Goal: Task Accomplishment & Management: Use online tool/utility

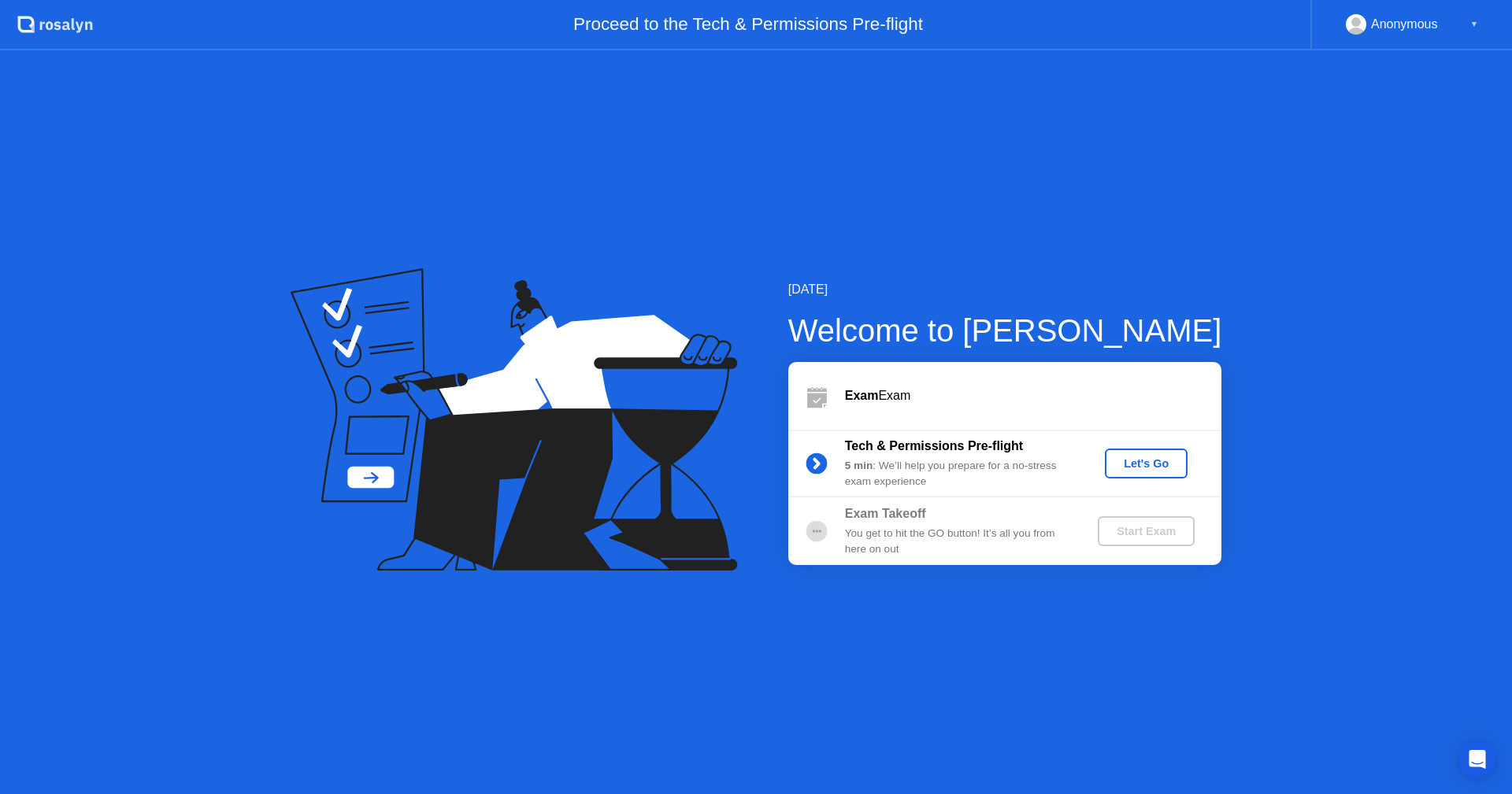
click at [1162, 465] on div "Let's Go" at bounding box center [1147, 464] width 70 height 12
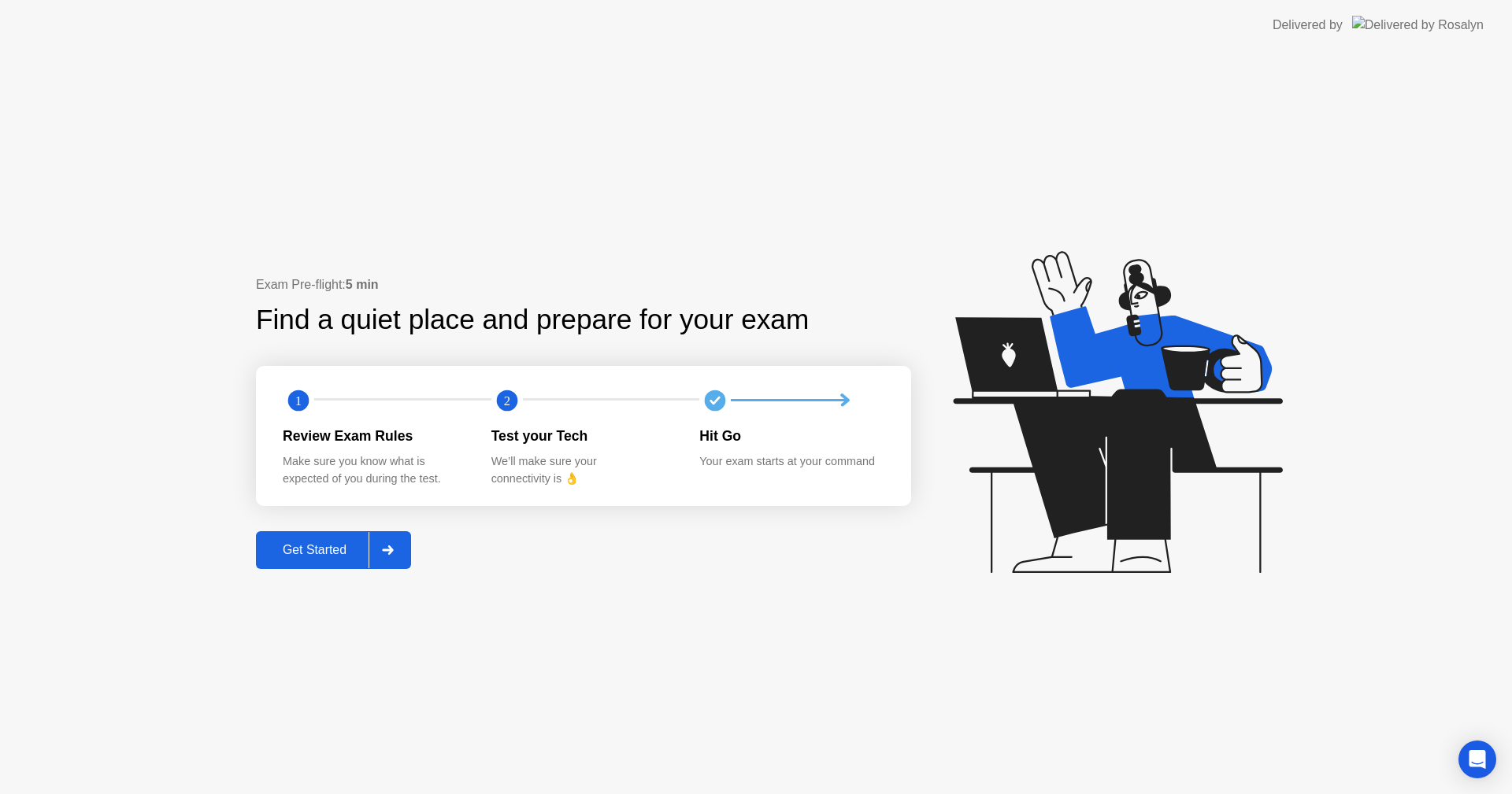
click at [309, 539] on button "Get Started" at bounding box center [334, 549] width 156 height 38
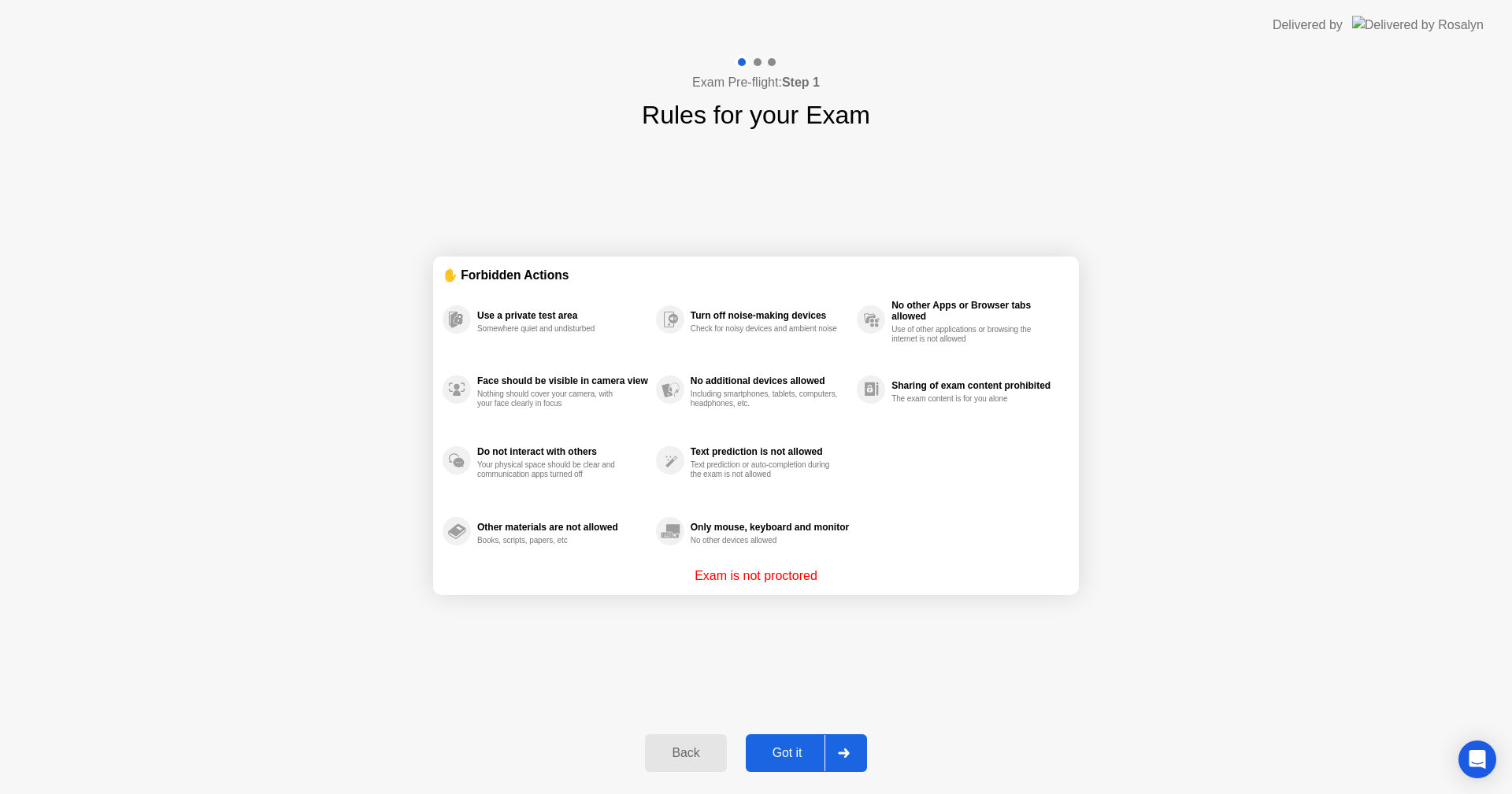
click at [777, 742] on button "Got it" at bounding box center [806, 753] width 121 height 38
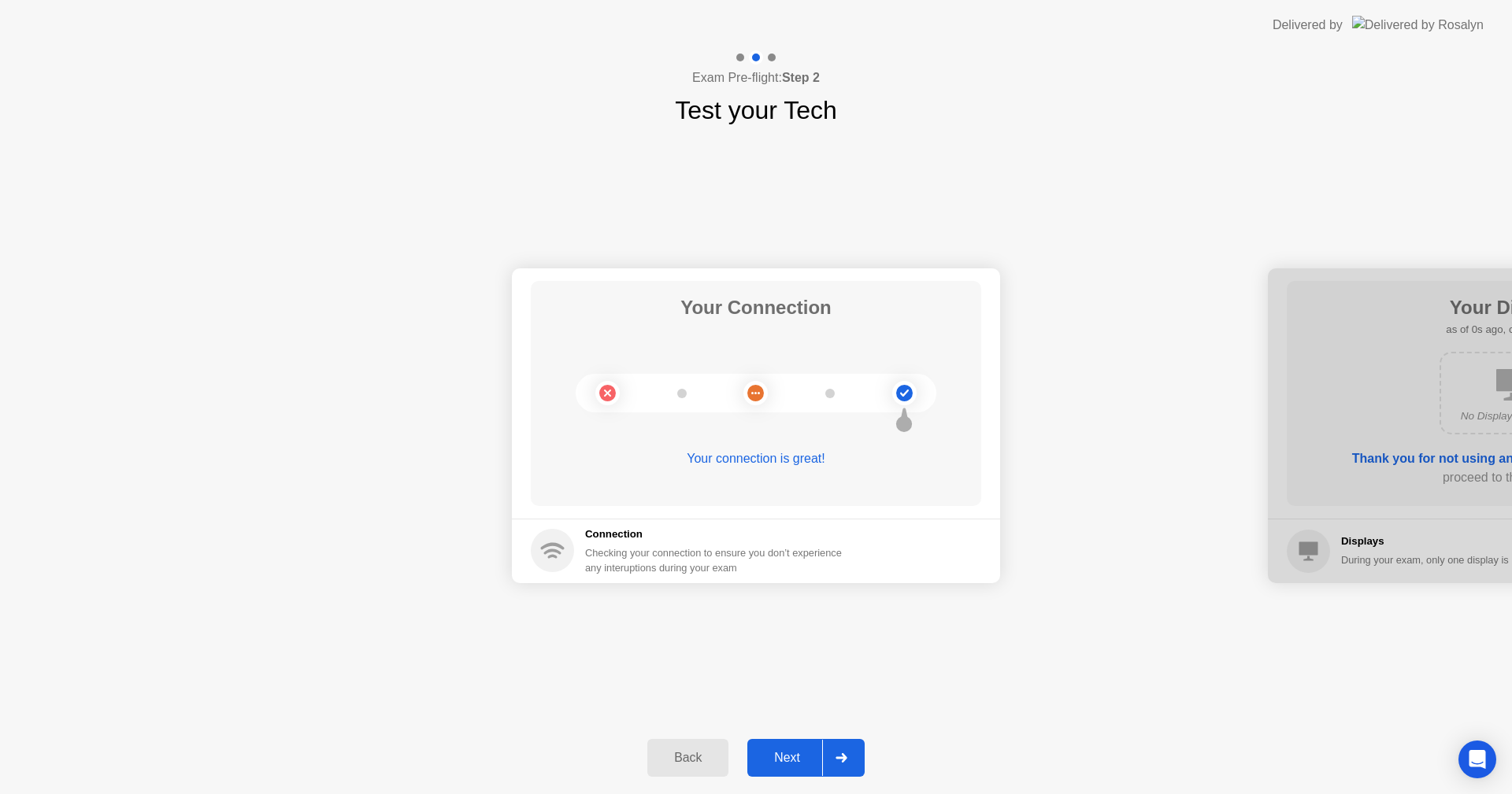
click at [794, 751] on div "Next" at bounding box center [787, 758] width 70 height 14
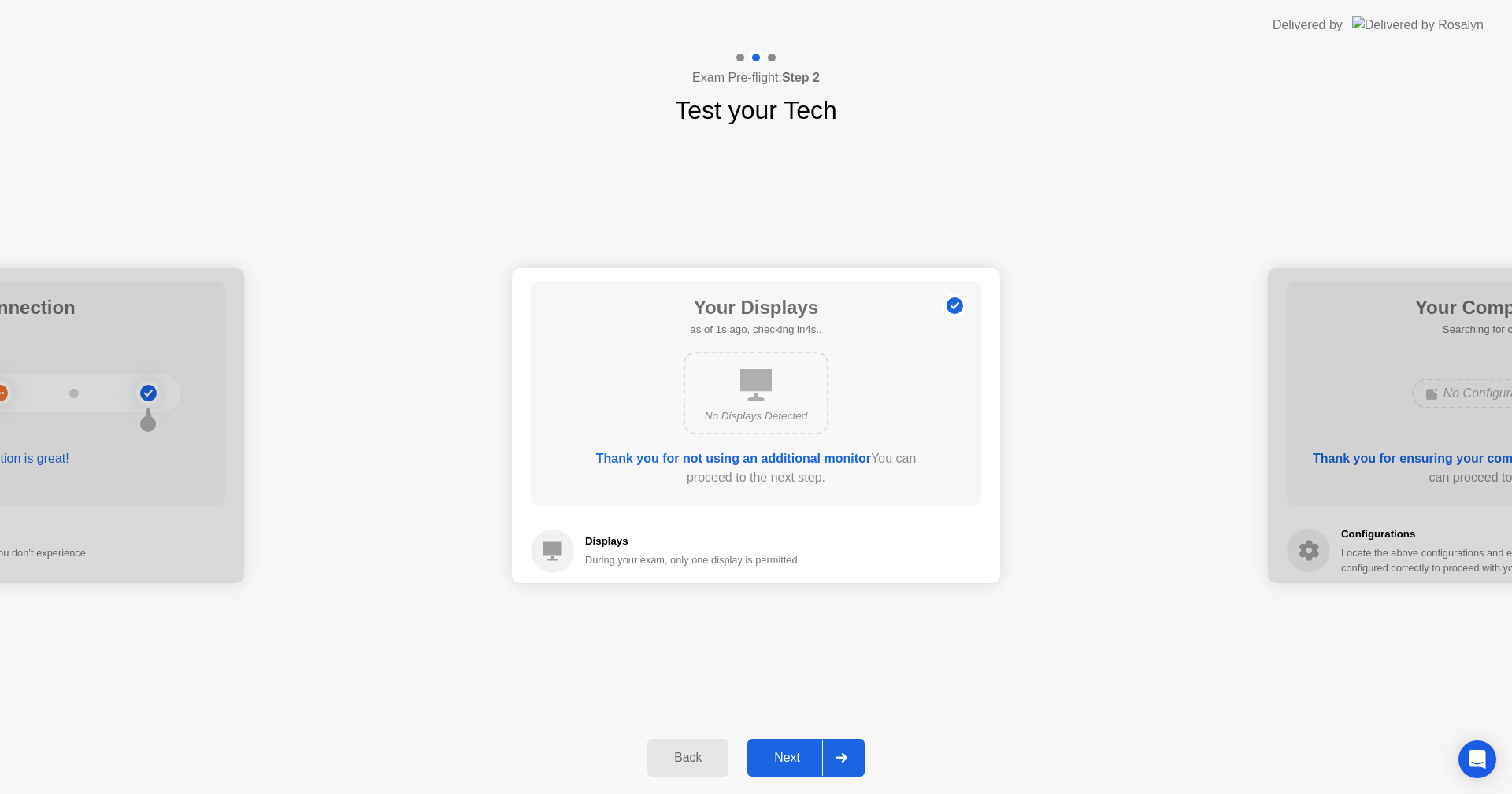
click at [794, 751] on div "Next" at bounding box center [787, 758] width 70 height 14
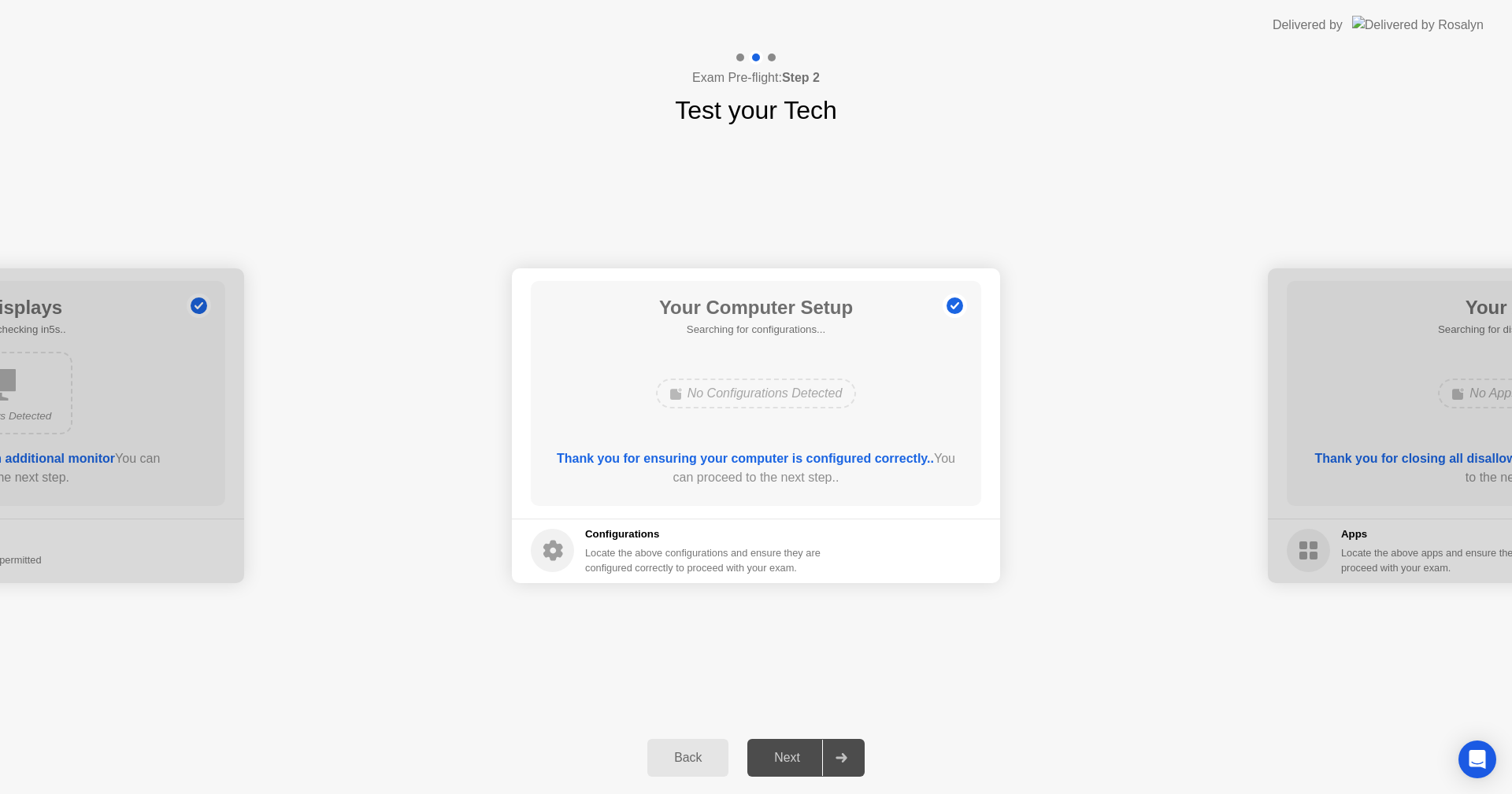
click at [794, 751] on div "Next" at bounding box center [787, 758] width 70 height 14
click at [796, 746] on button "Next" at bounding box center [806, 757] width 117 height 38
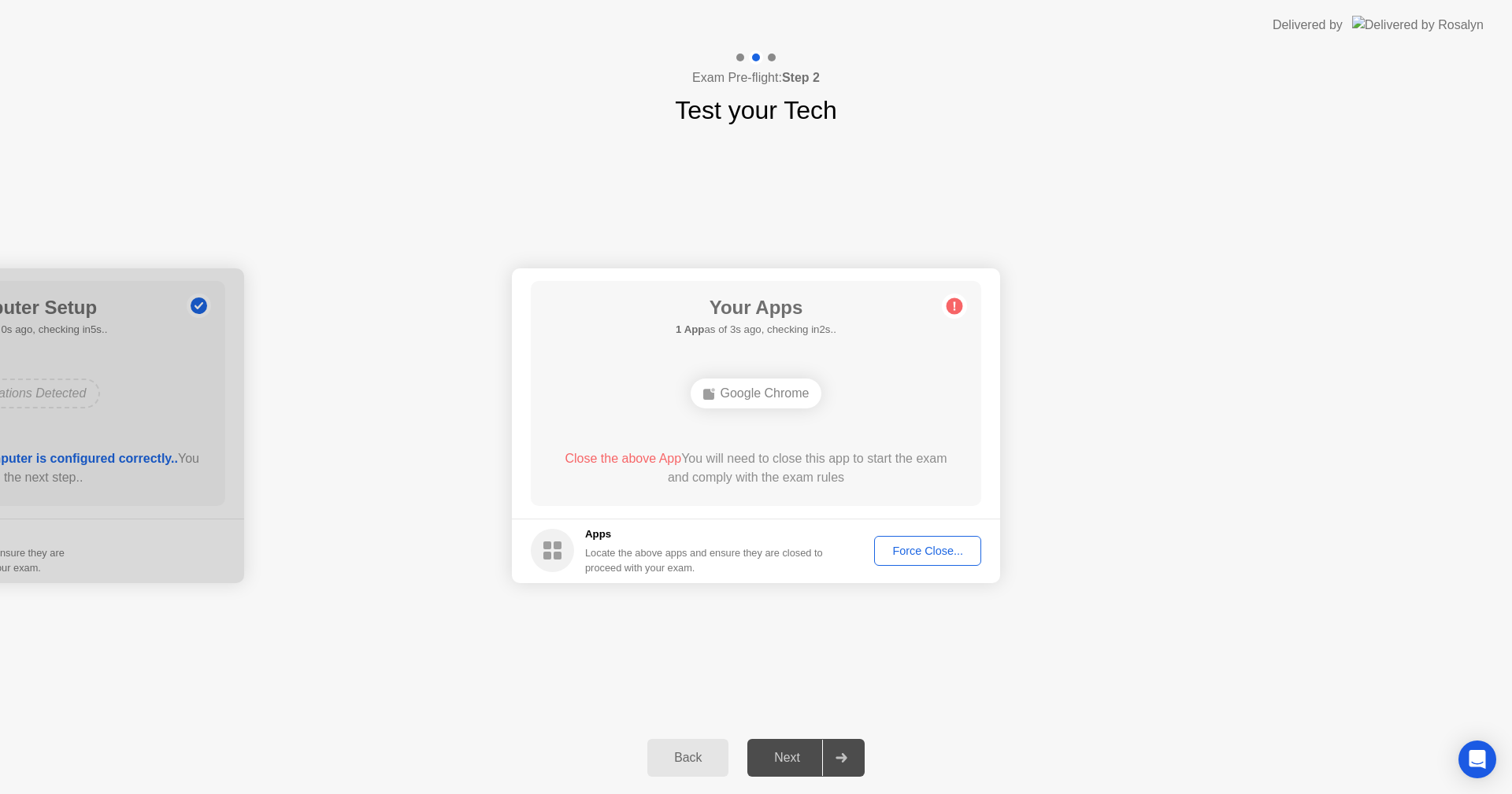
click at [928, 551] on div "Force Close..." at bounding box center [928, 551] width 96 height 12
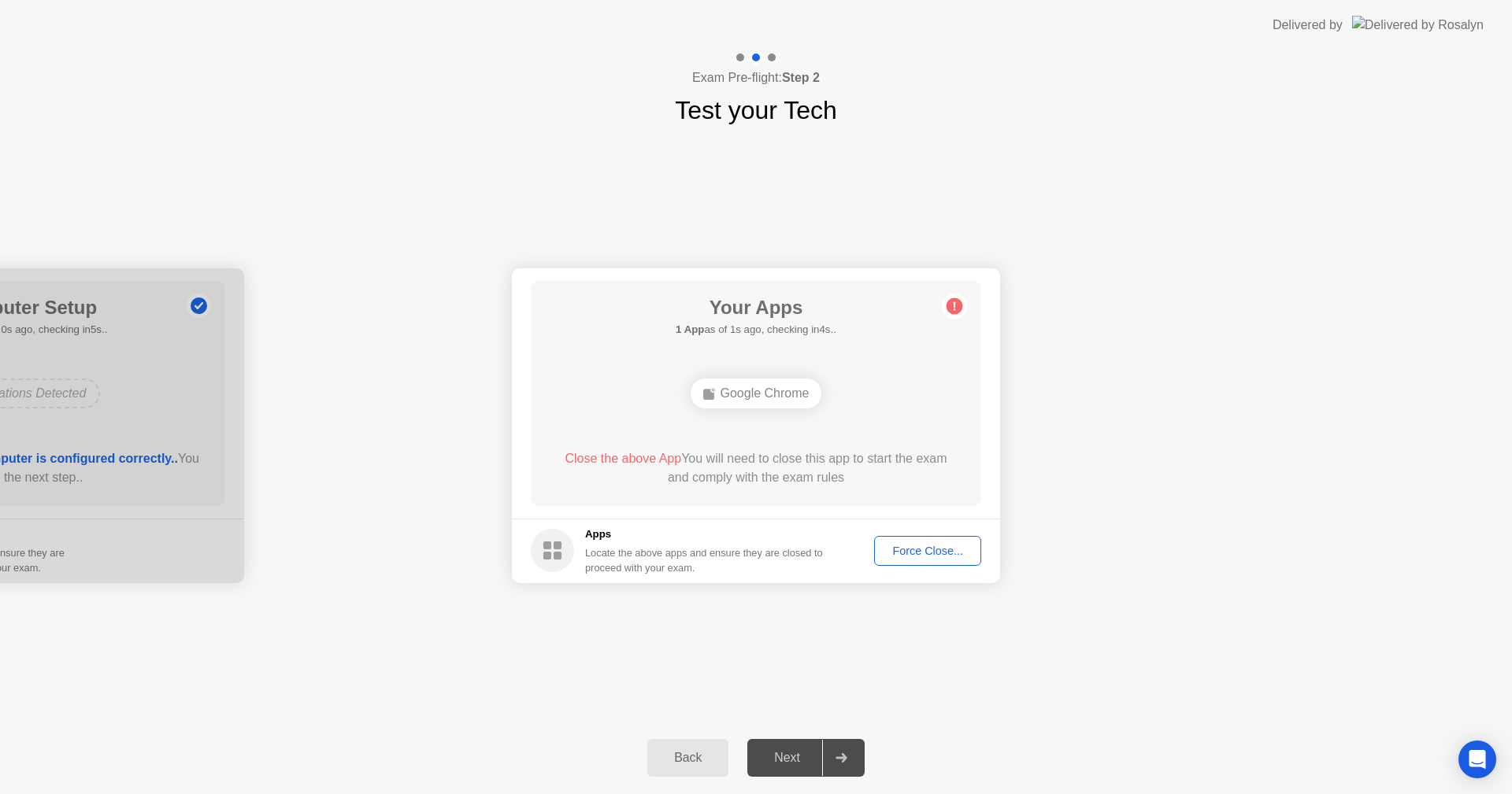
click at [941, 547] on div "Force Close..." at bounding box center [928, 551] width 96 height 12
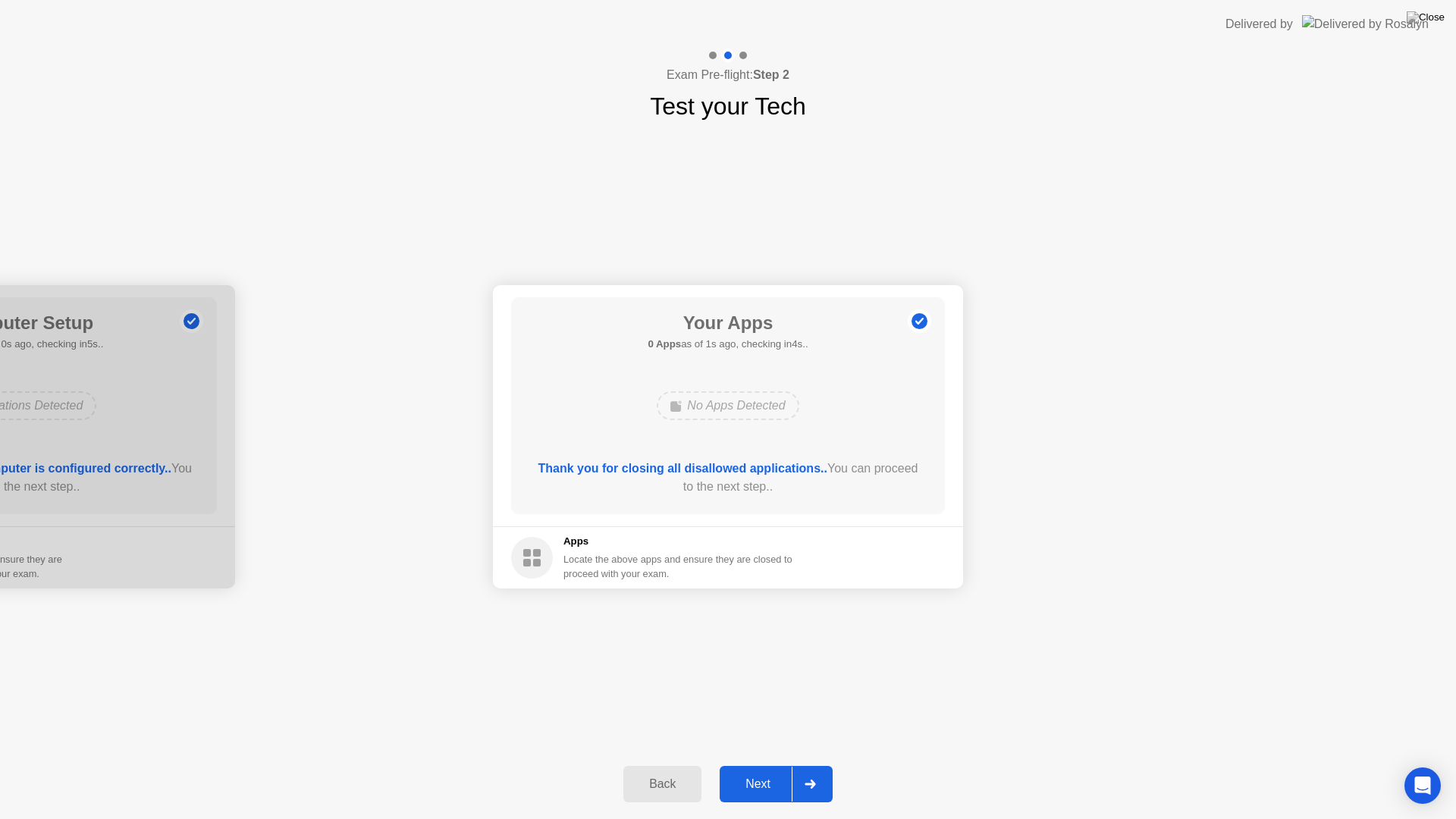
click at [757, 764] on button "Next" at bounding box center [776, 784] width 113 height 36
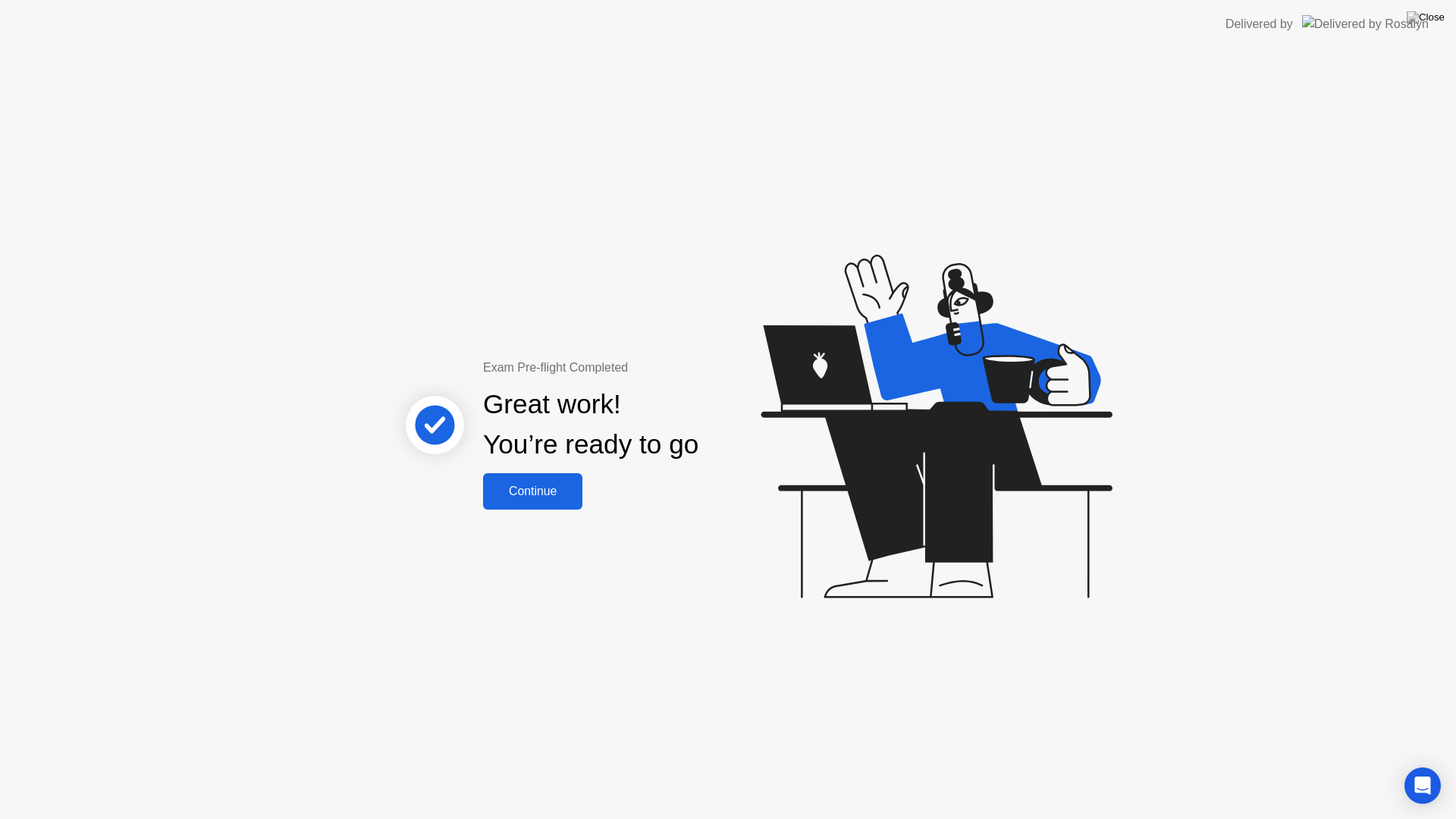
click at [555, 497] on div "Continue" at bounding box center [532, 492] width 90 height 13
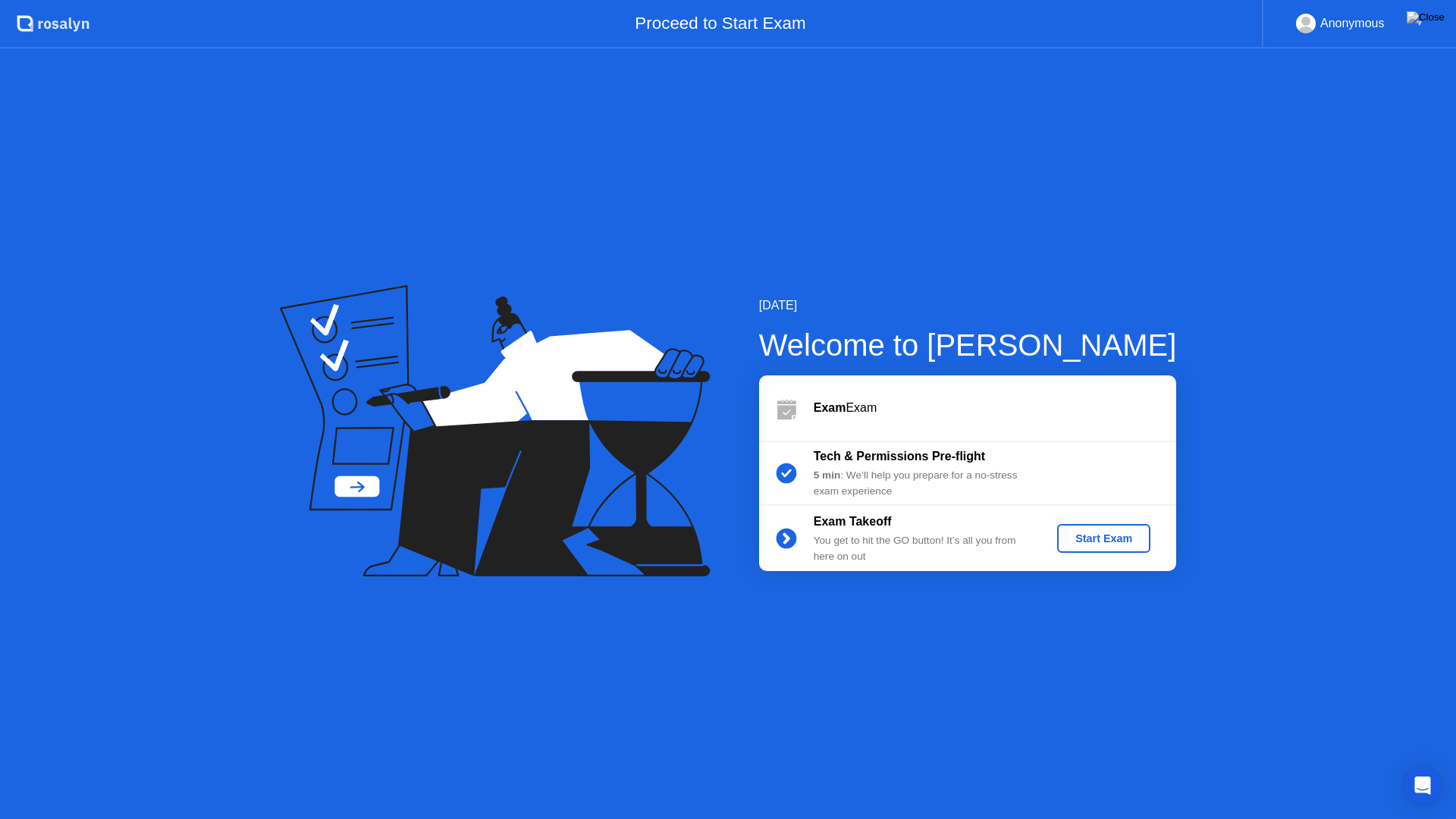
click at [1083, 545] on div "Start Exam" at bounding box center [1103, 539] width 81 height 12
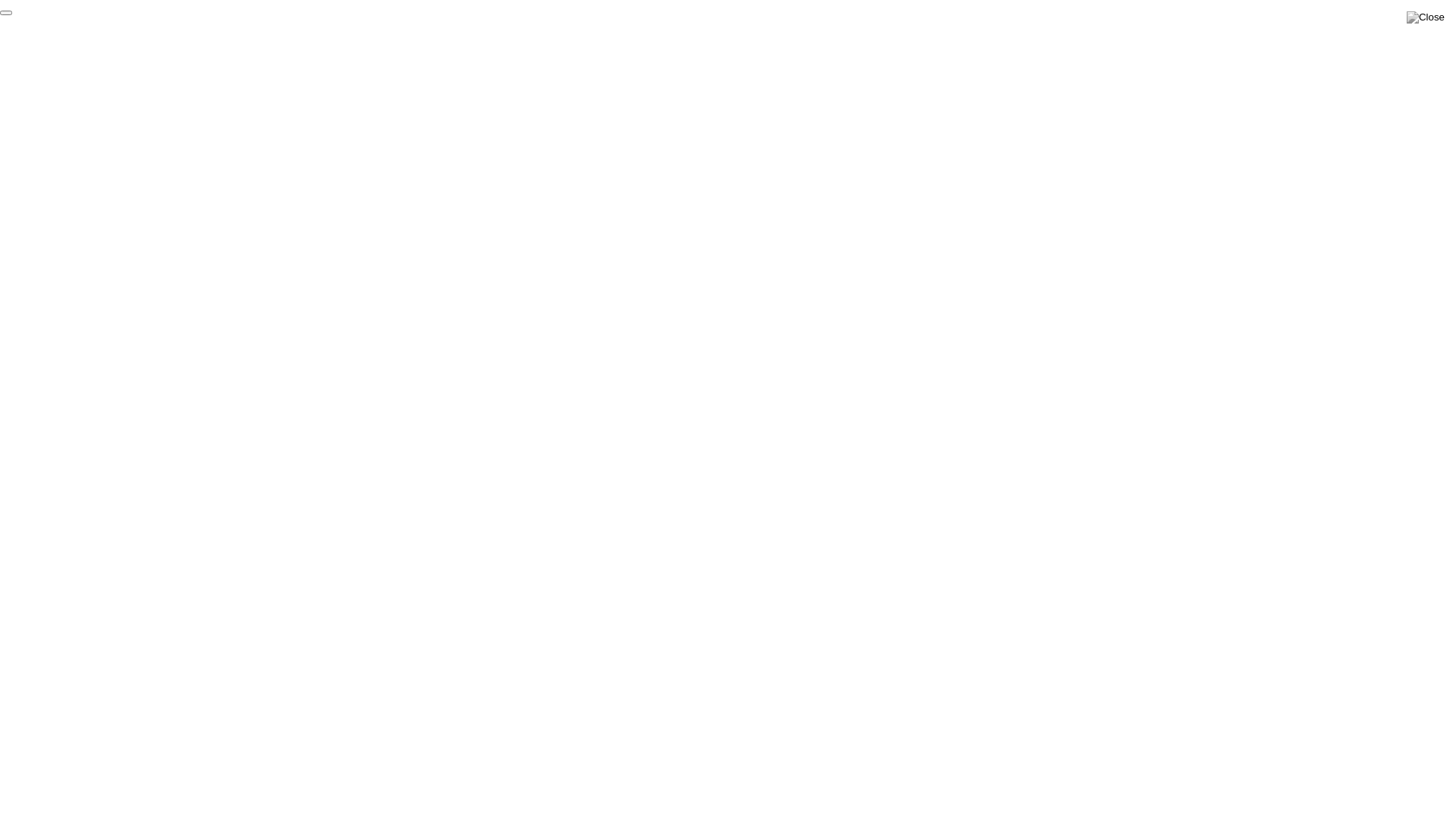
click at [12, 15] on button "End Proctoring Session" at bounding box center [6, 13] width 12 height 4
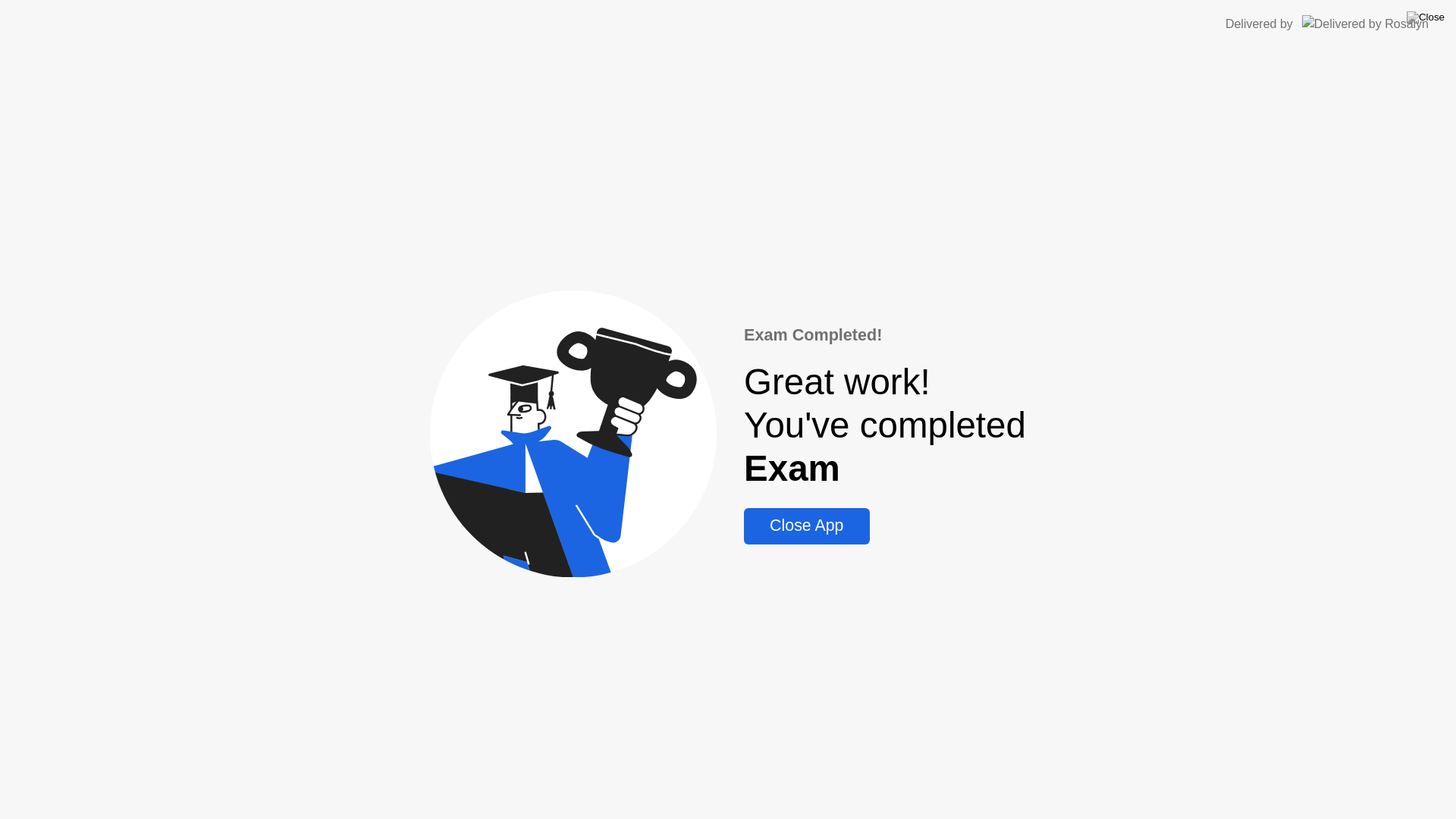
click at [853, 523] on div "Close App" at bounding box center [806, 526] width 116 height 19
